Goal: Navigation & Orientation: Find specific page/section

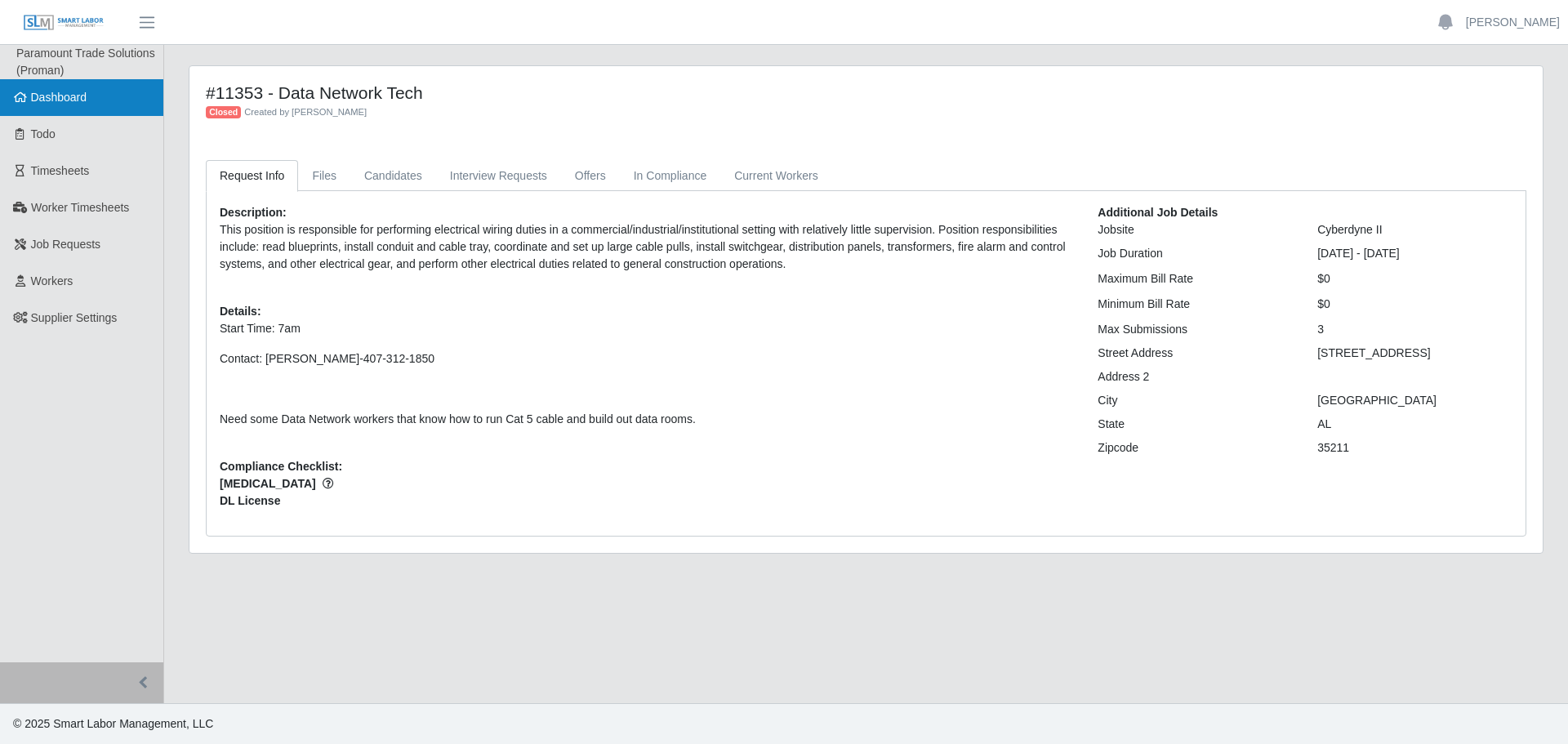
click at [57, 98] on span "Dashboard" at bounding box center [59, 97] width 56 height 13
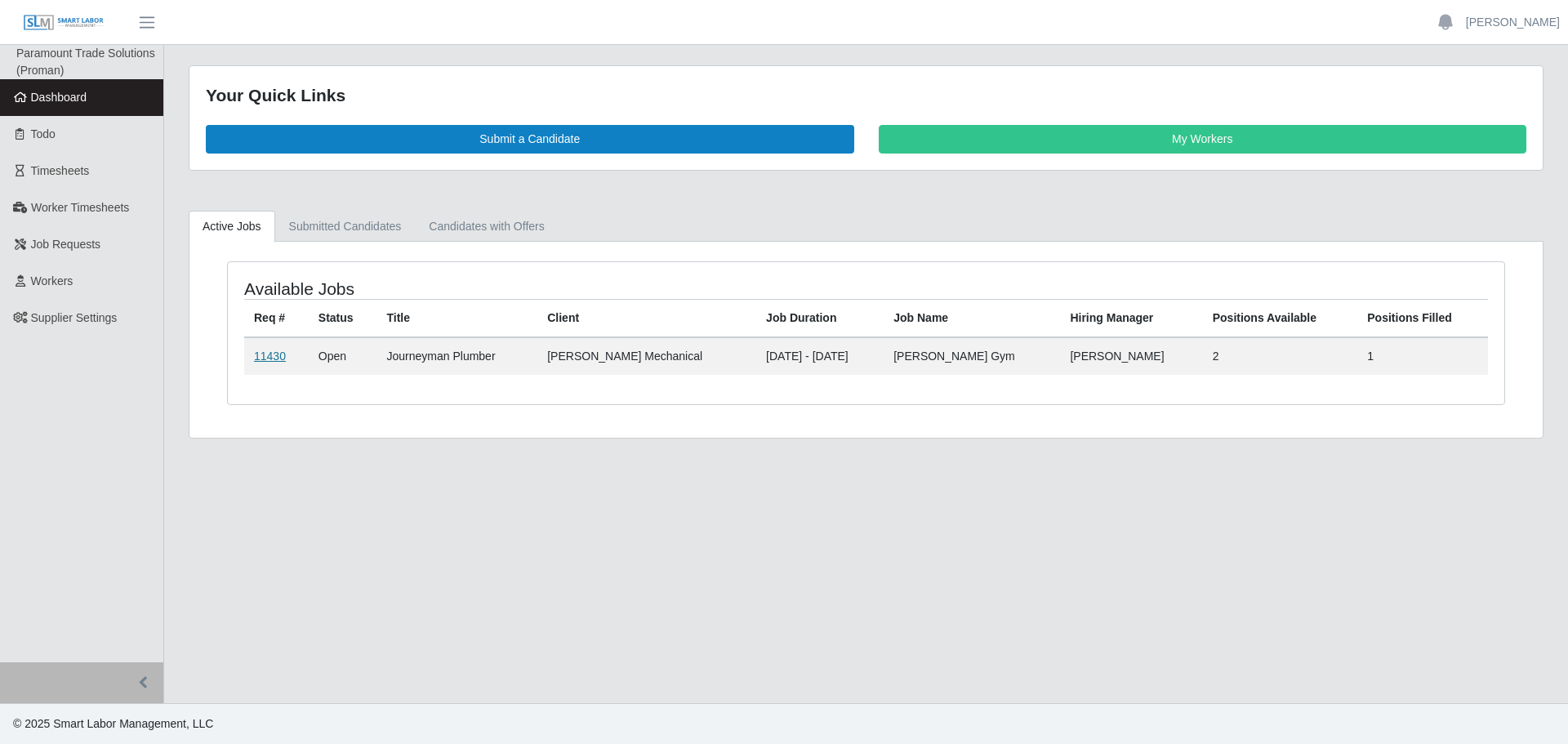
click at [274, 354] on link "11430" at bounding box center [270, 356] width 32 height 13
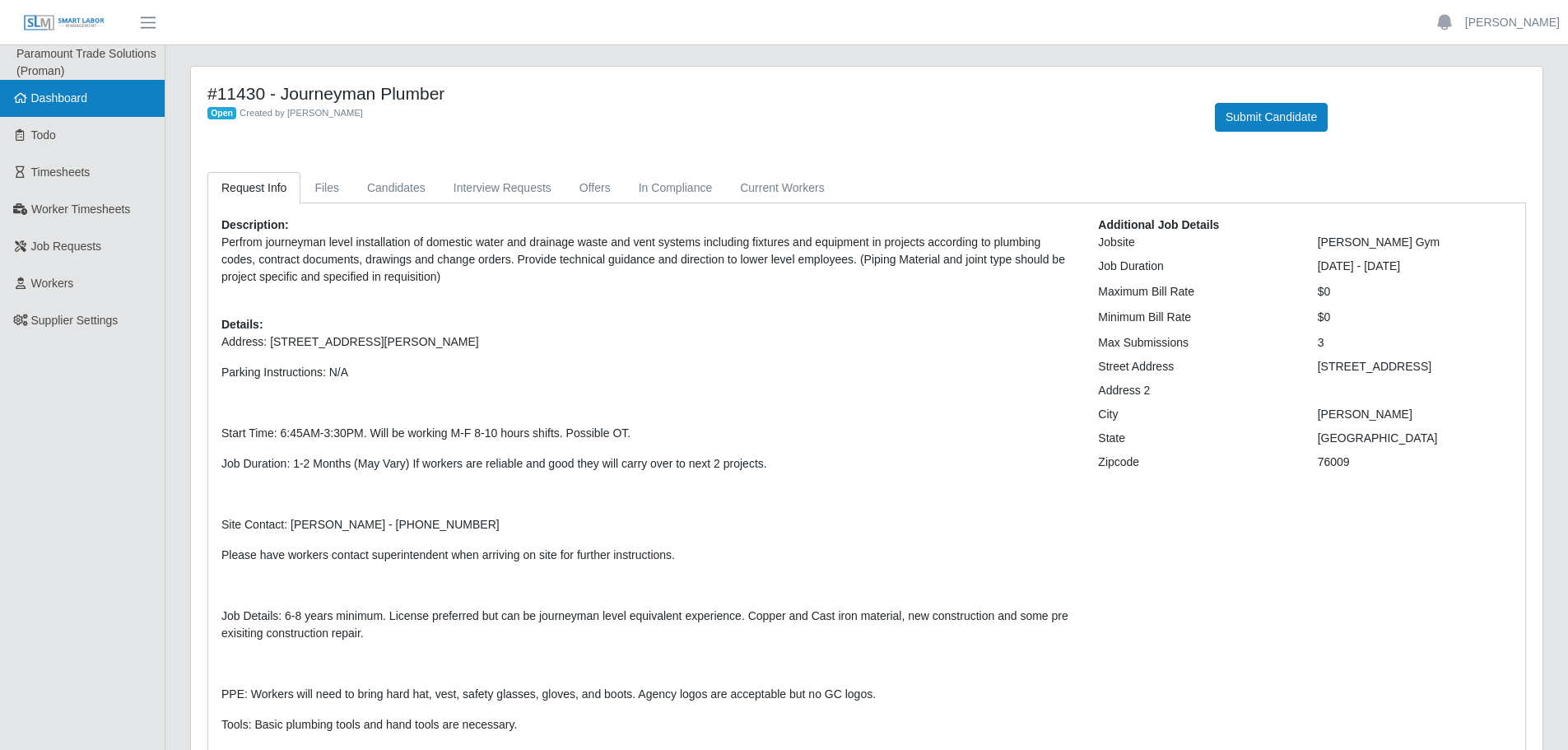
click at [59, 103] on span "Dashboard" at bounding box center [60, 97] width 57 height 14
